Goal: Information Seeking & Learning: Stay updated

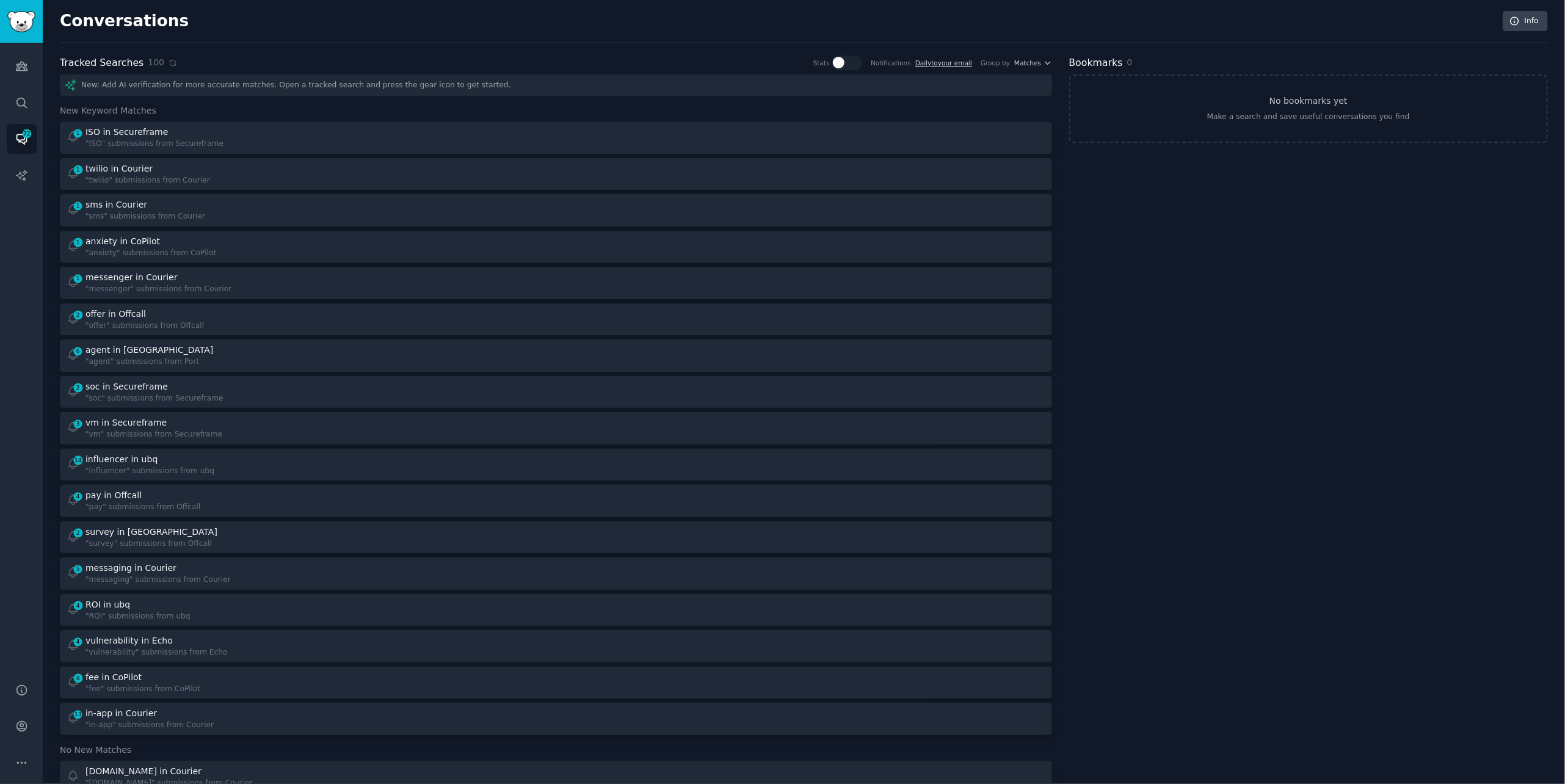
scroll to position [4, 0]
click at [169, 58] on icon at bounding box center [173, 58] width 8 height 8
click at [170, 58] on icon at bounding box center [173, 58] width 5 height 5
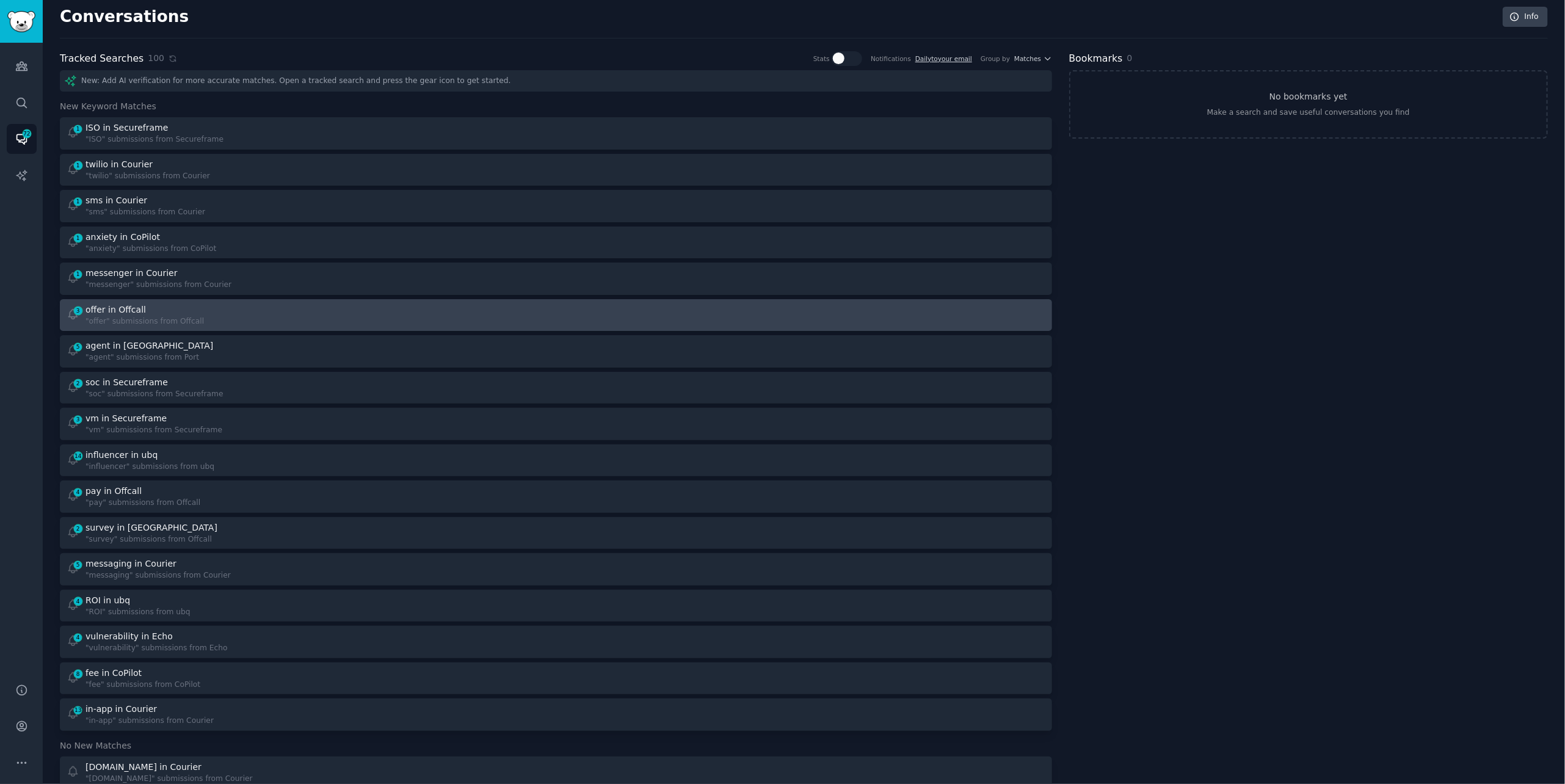
click at [293, 315] on div "3 offer in Offcall "offer" submissions from Offcall" at bounding box center [307, 315] width 481 height 24
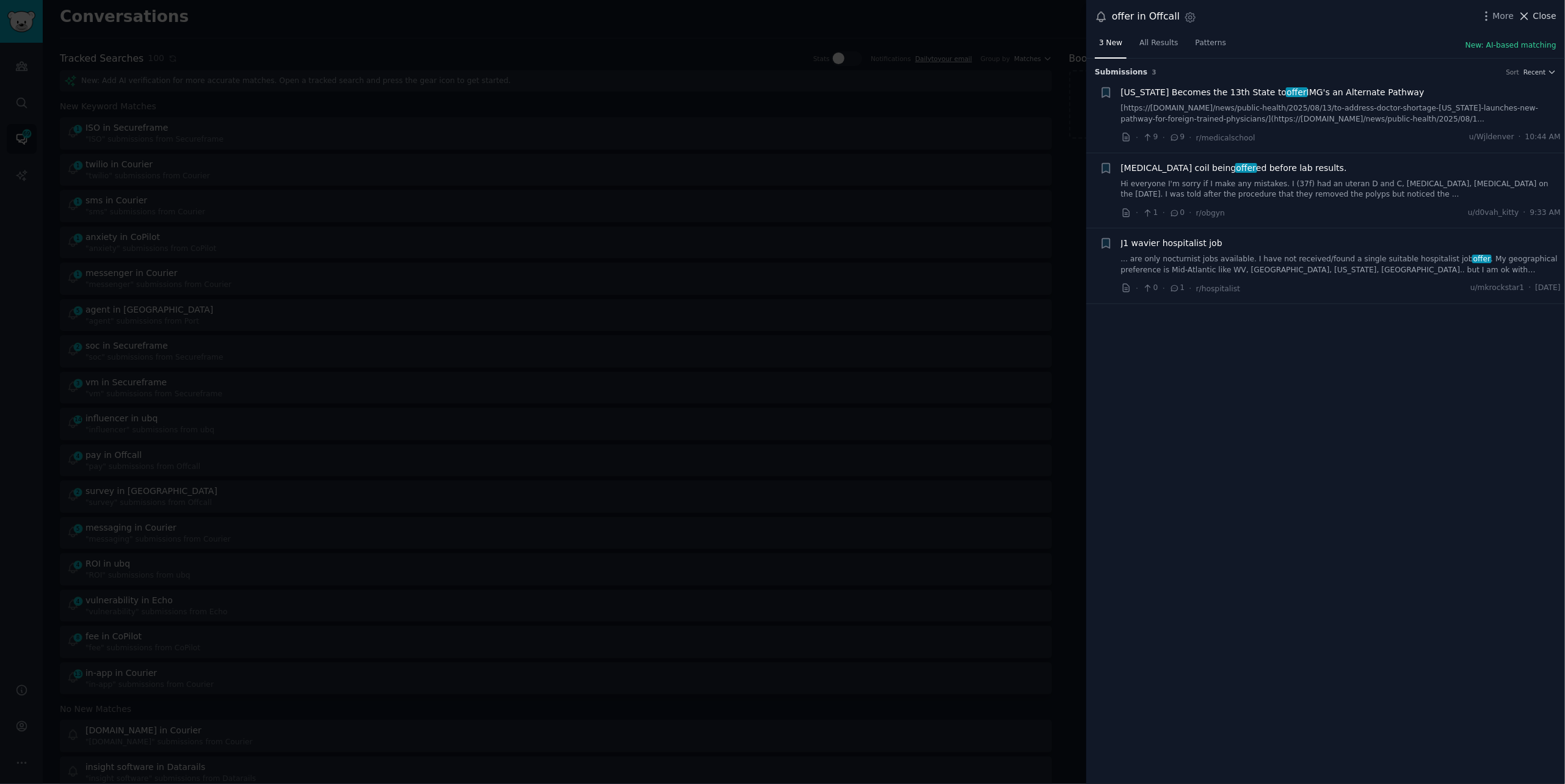
click at [1528, 18] on icon at bounding box center [1525, 16] width 7 height 7
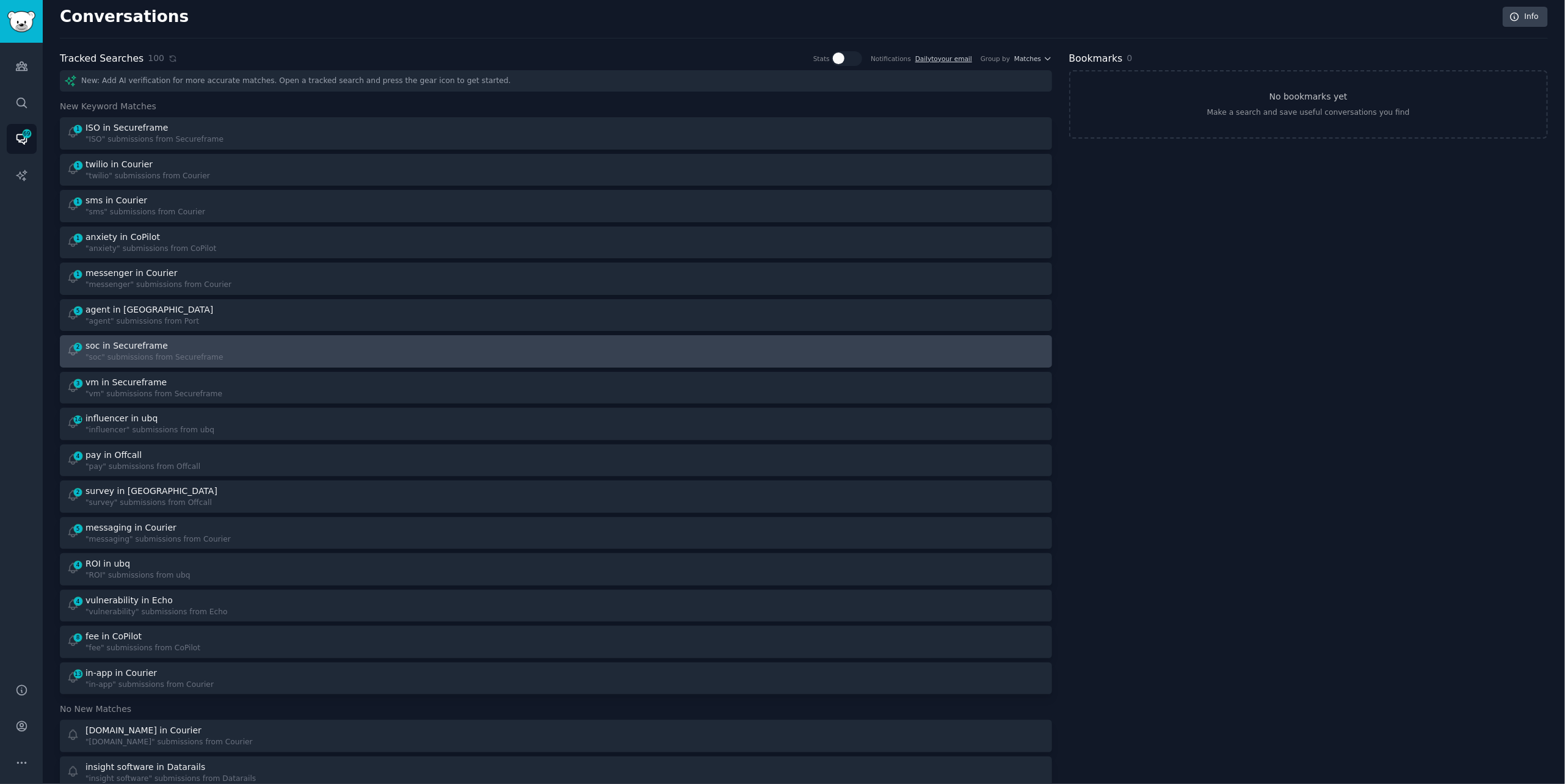
click at [452, 352] on div "2 soc in Secureframe "soc" submissions from Secureframe" at bounding box center [307, 351] width 481 height 24
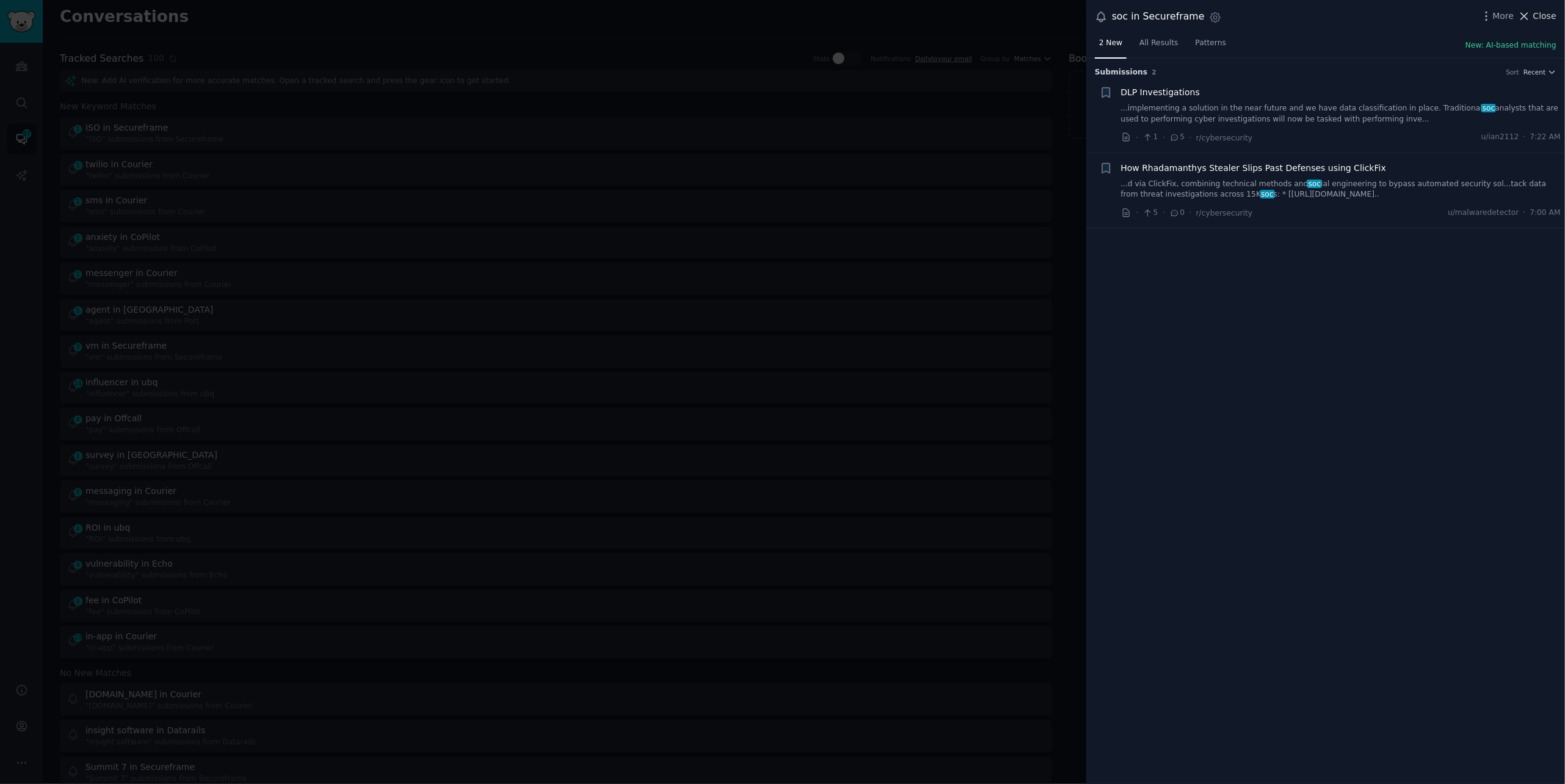
click at [1534, 12] on span "Close" at bounding box center [1544, 16] width 23 height 13
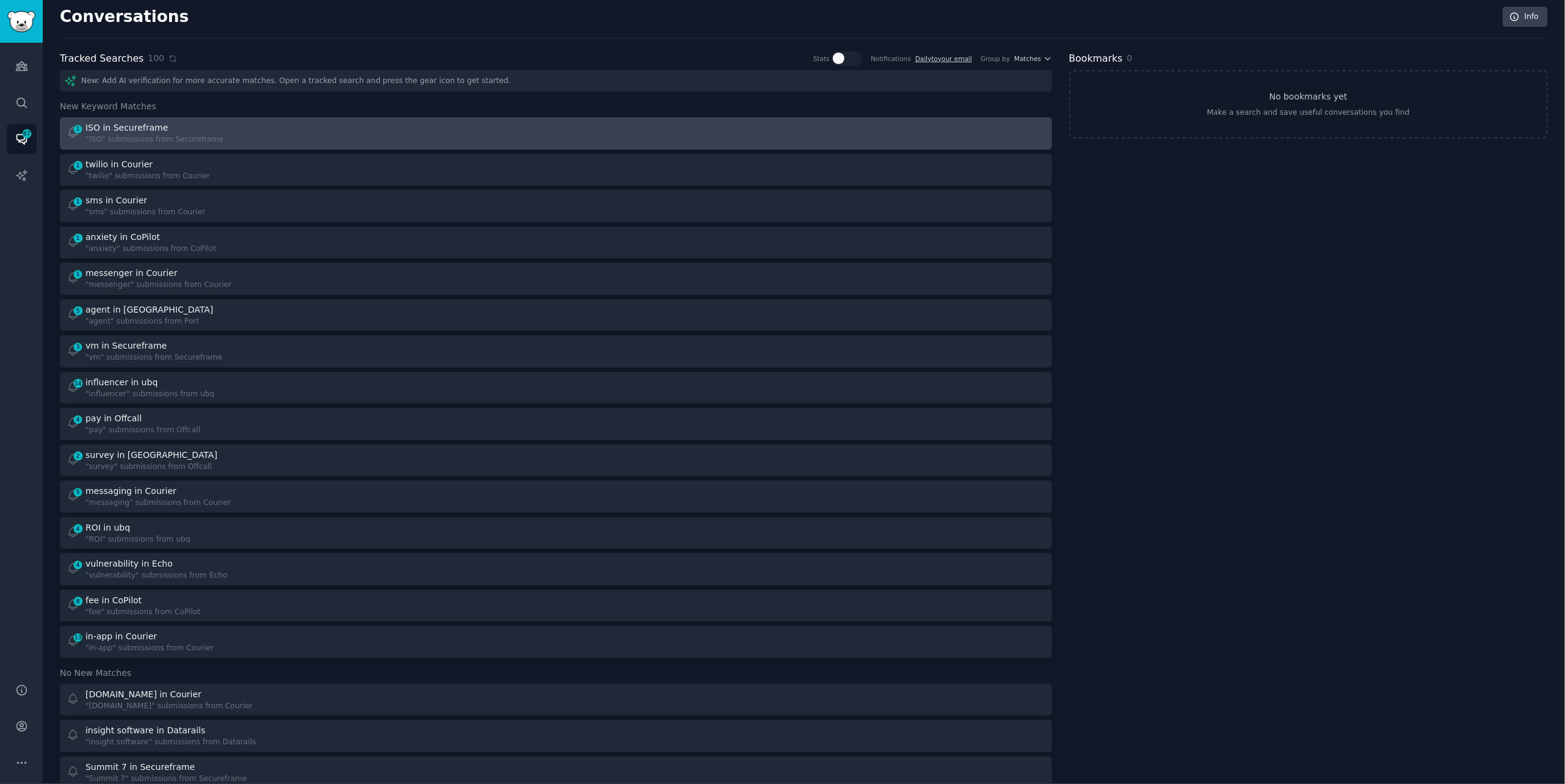
click at [402, 132] on div "1 ISO in Secureframe "ISO" submissions from Secureframe" at bounding box center [307, 133] width 481 height 24
